Goal: Task Accomplishment & Management: Manage account settings

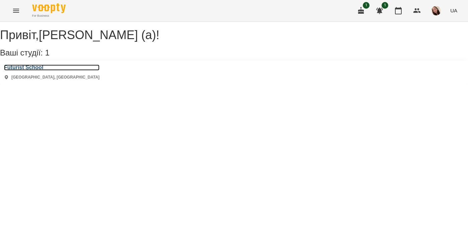
click at [42, 71] on h3 "Futurist School" at bounding box center [51, 68] width 95 height 6
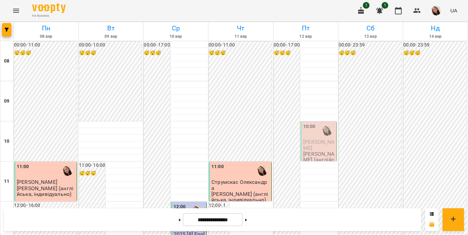
scroll to position [57, 0]
click at [322, 139] on span "[PERSON_NAME]" at bounding box center [318, 145] width 31 height 12
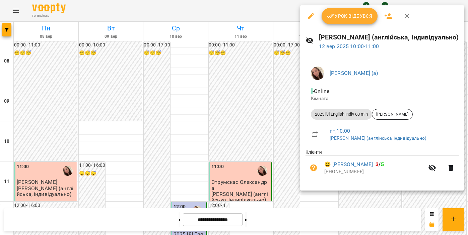
click at [352, 16] on span "Урок відбувся" at bounding box center [350, 16] width 46 height 8
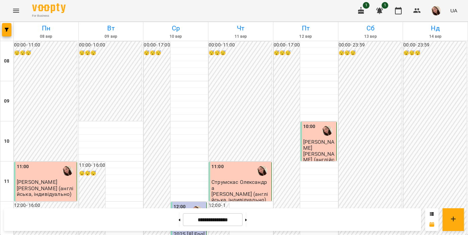
click at [281, 75] on div "00:00 - 17:00 😴😴😴" at bounding box center [287, 222] width 26 height 361
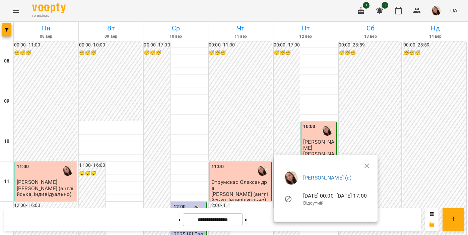
click at [372, 166] on ul "[PERSON_NAME] (а) [DATE] 00:00 - [DATE] 17:00 Відсутній" at bounding box center [325, 190] width 93 height 48
click at [372, 167] on ul "[PERSON_NAME] (а) [DATE] 00:00 - [DATE] 17:00 Відсутній" at bounding box center [325, 190] width 93 height 48
click at [369, 165] on icon "button" at bounding box center [366, 166] width 5 height 5
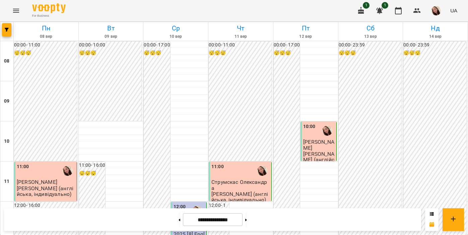
scroll to position [102, 0]
